Goal: Task Accomplishment & Management: Manage account settings

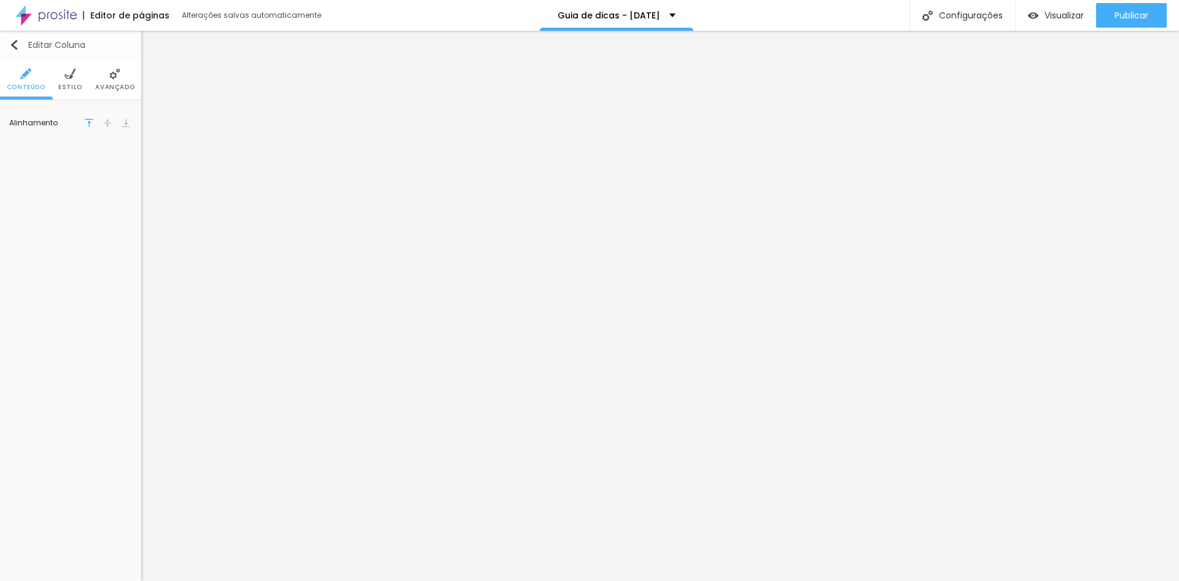
click at [14, 46] on img "button" at bounding box center [14, 45] width 10 height 10
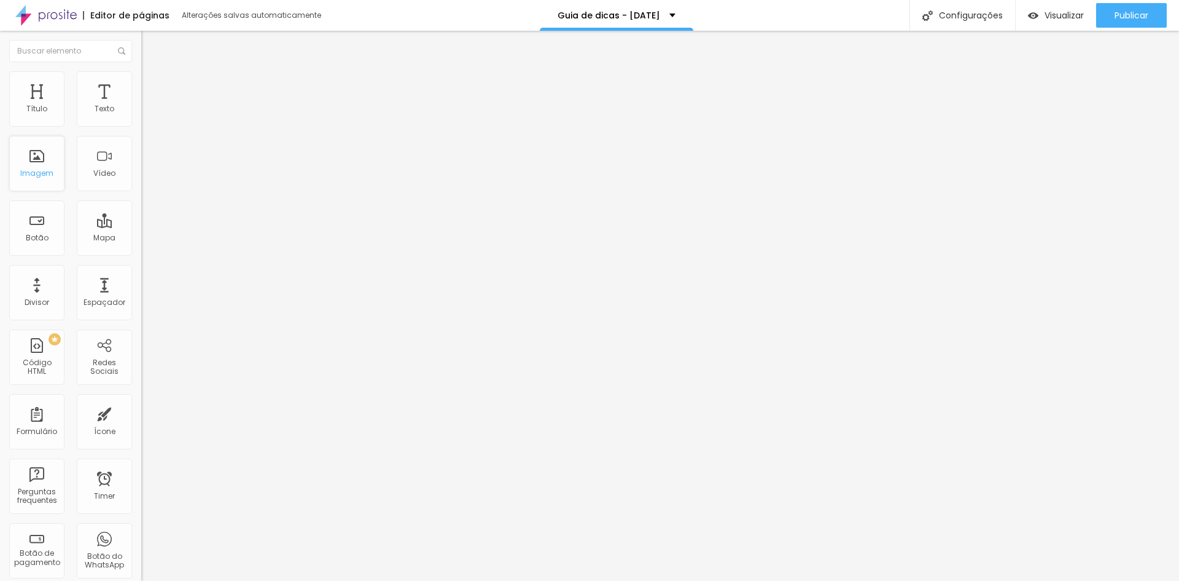
click at [35, 158] on div "Imagem" at bounding box center [36, 163] width 55 height 55
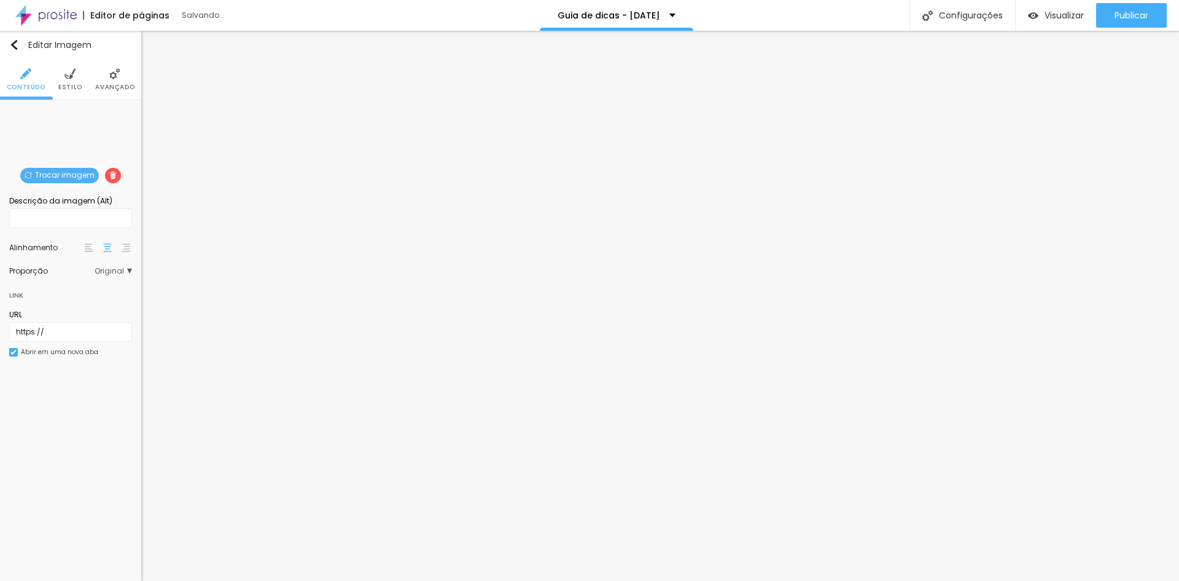
click at [68, 170] on span "Trocar imagem" at bounding box center [59, 175] width 79 height 15
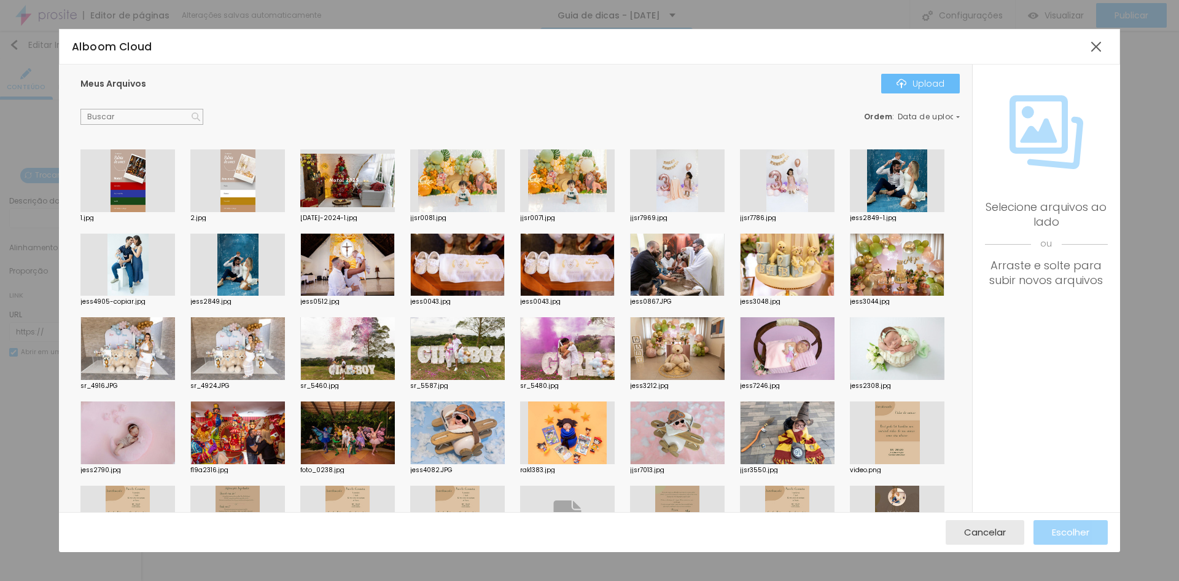
click at [888, 90] on button "Upload" at bounding box center [921, 84] width 79 height 20
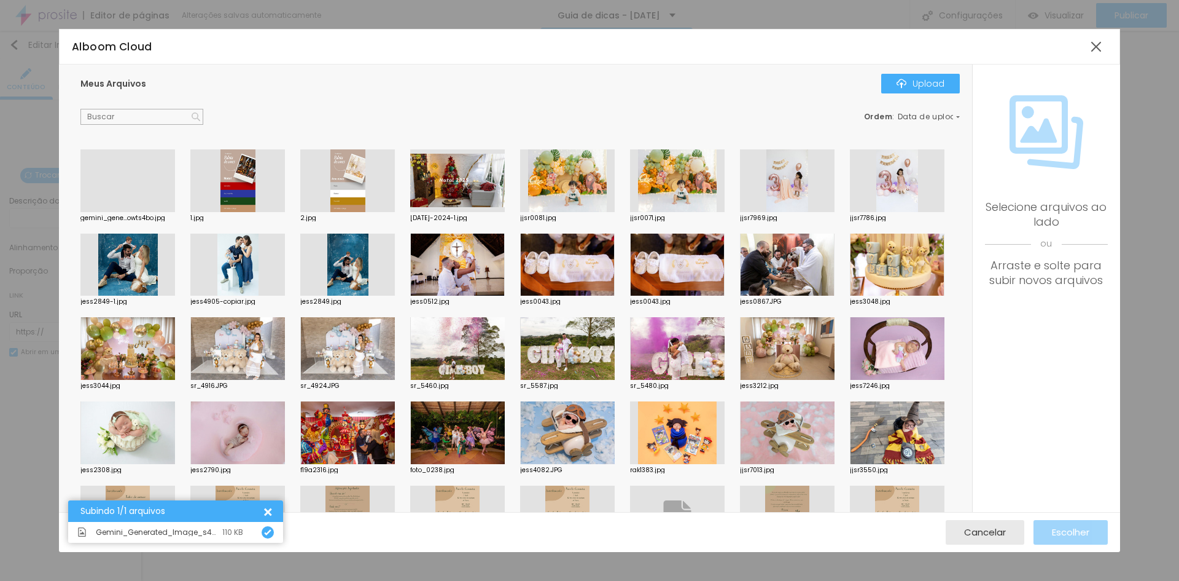
click at [136, 212] on div at bounding box center [127, 212] width 95 height 0
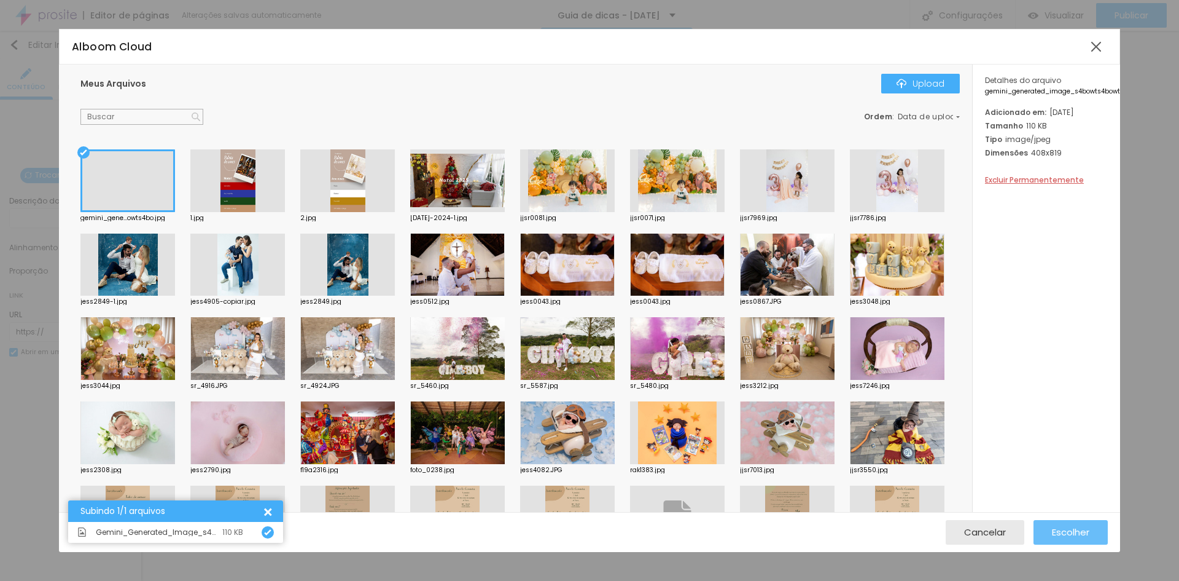
click at [1071, 532] on span "Escolher" at bounding box center [1070, 531] width 37 height 10
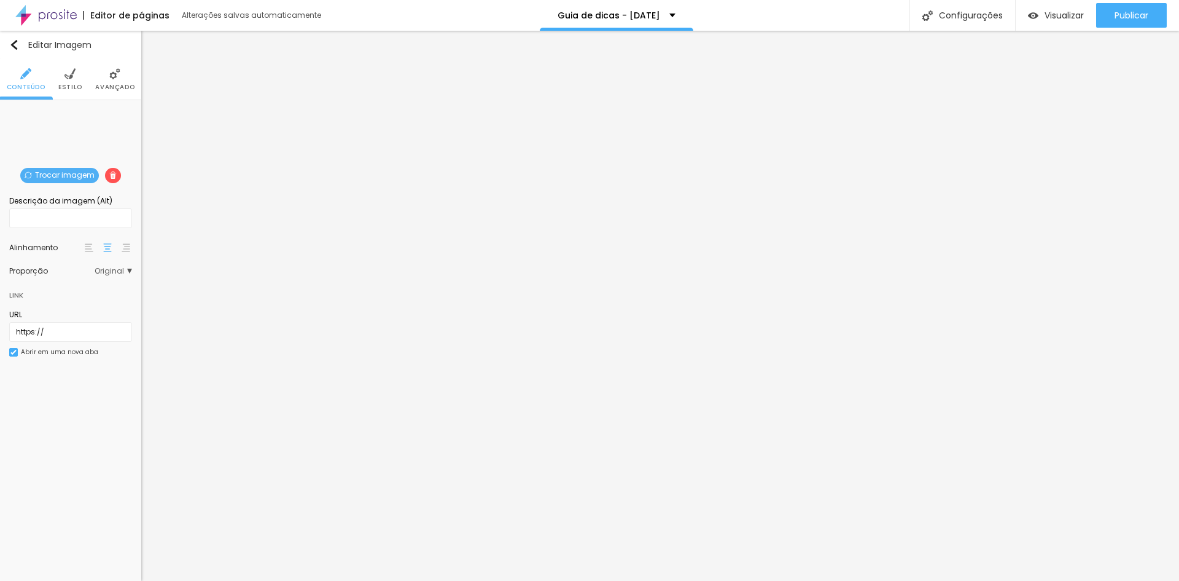
click at [58, 168] on span "Trocar imagem" at bounding box center [59, 175] width 79 height 15
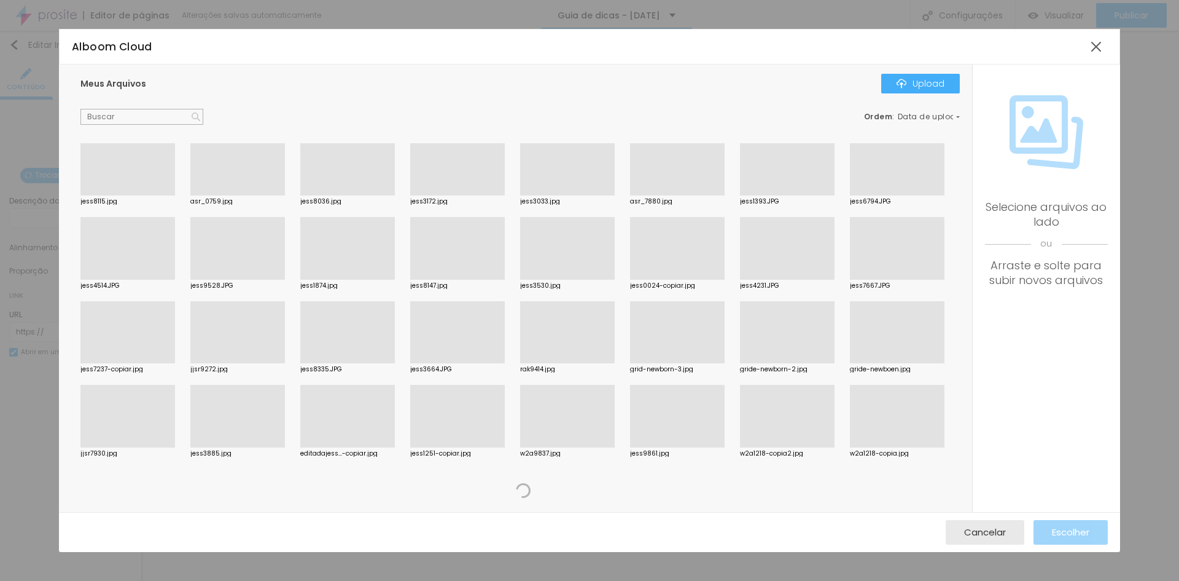
scroll to position [1023, 0]
click at [740, 447] on div at bounding box center [787, 447] width 95 height 0
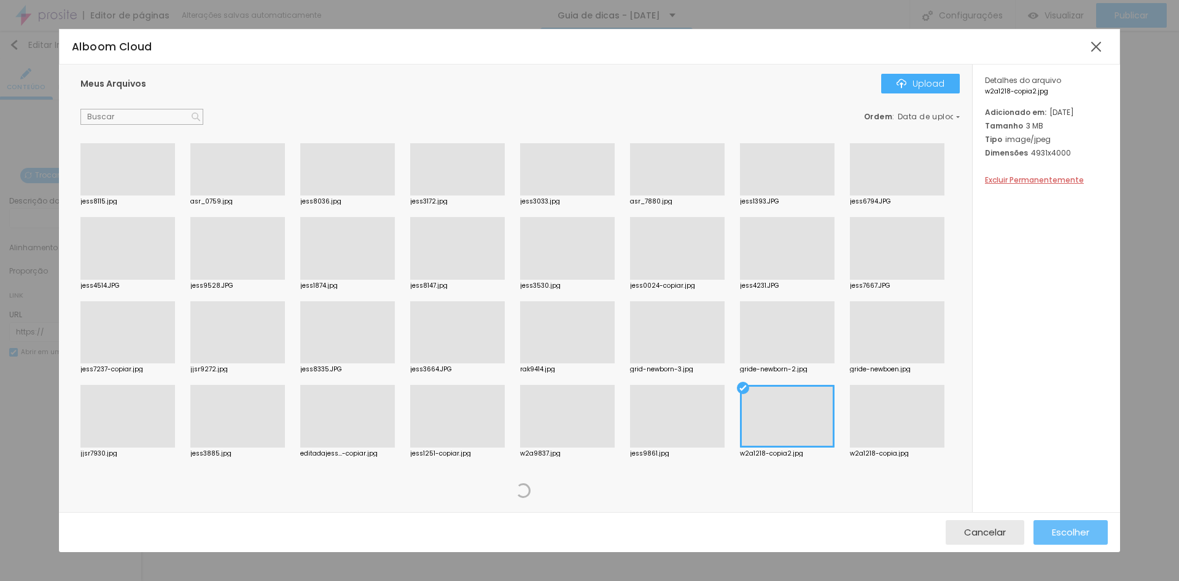
click at [1072, 531] on span "Escolher" at bounding box center [1070, 531] width 37 height 10
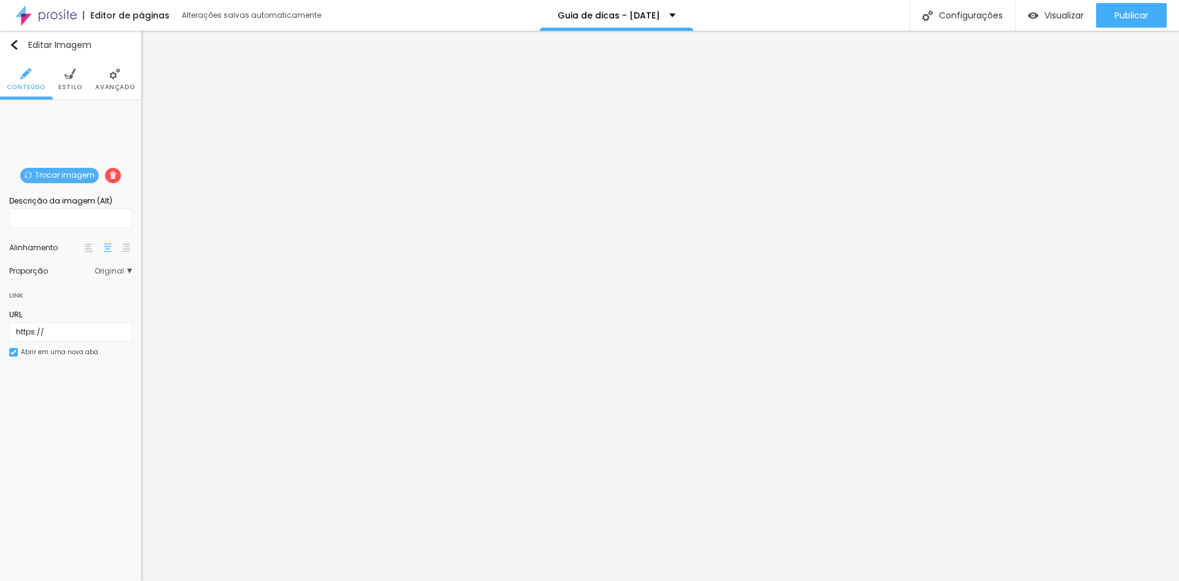
click at [76, 173] on span "Trocar imagem" at bounding box center [59, 175] width 79 height 15
